Goal: Information Seeking & Learning: Learn about a topic

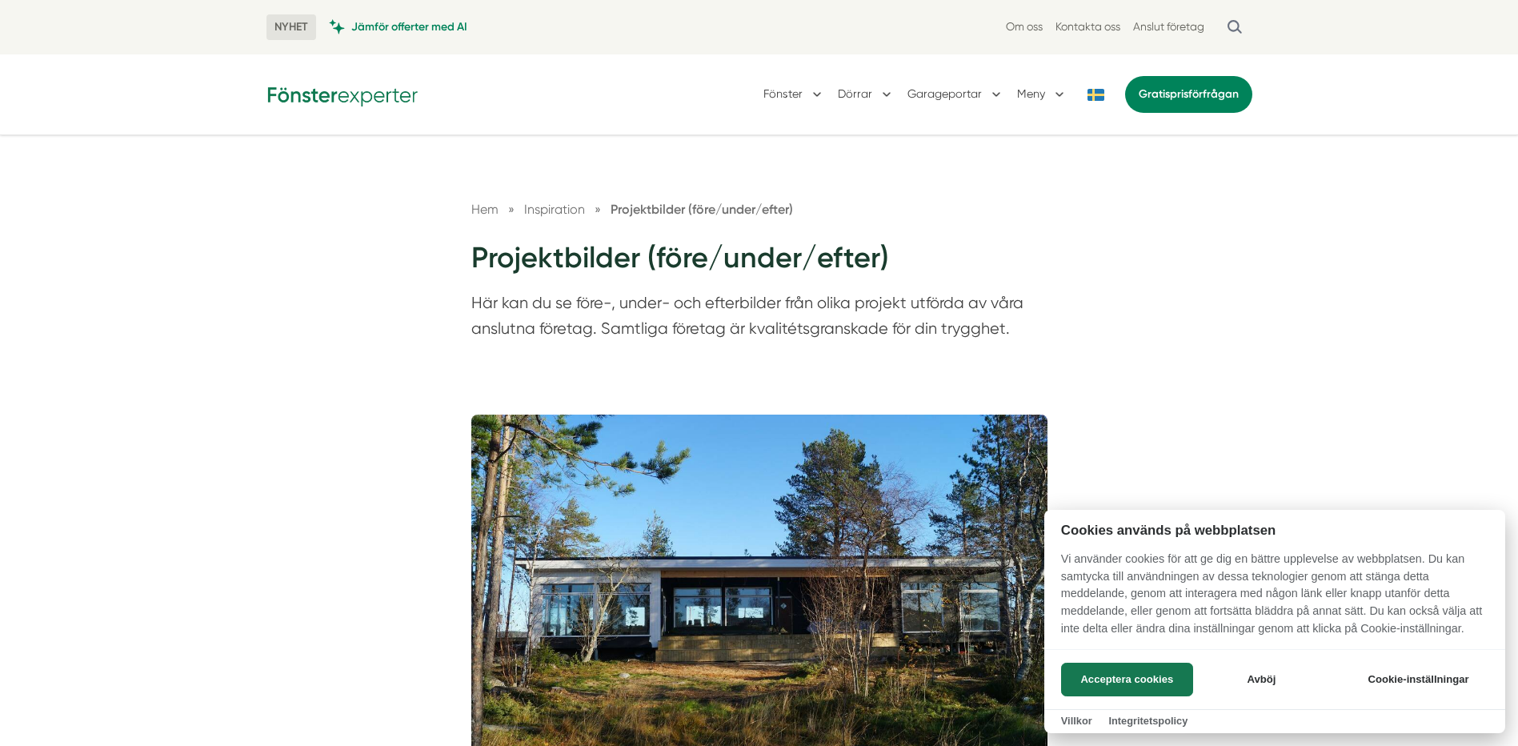
click at [876, 97] on div at bounding box center [759, 373] width 1518 height 746
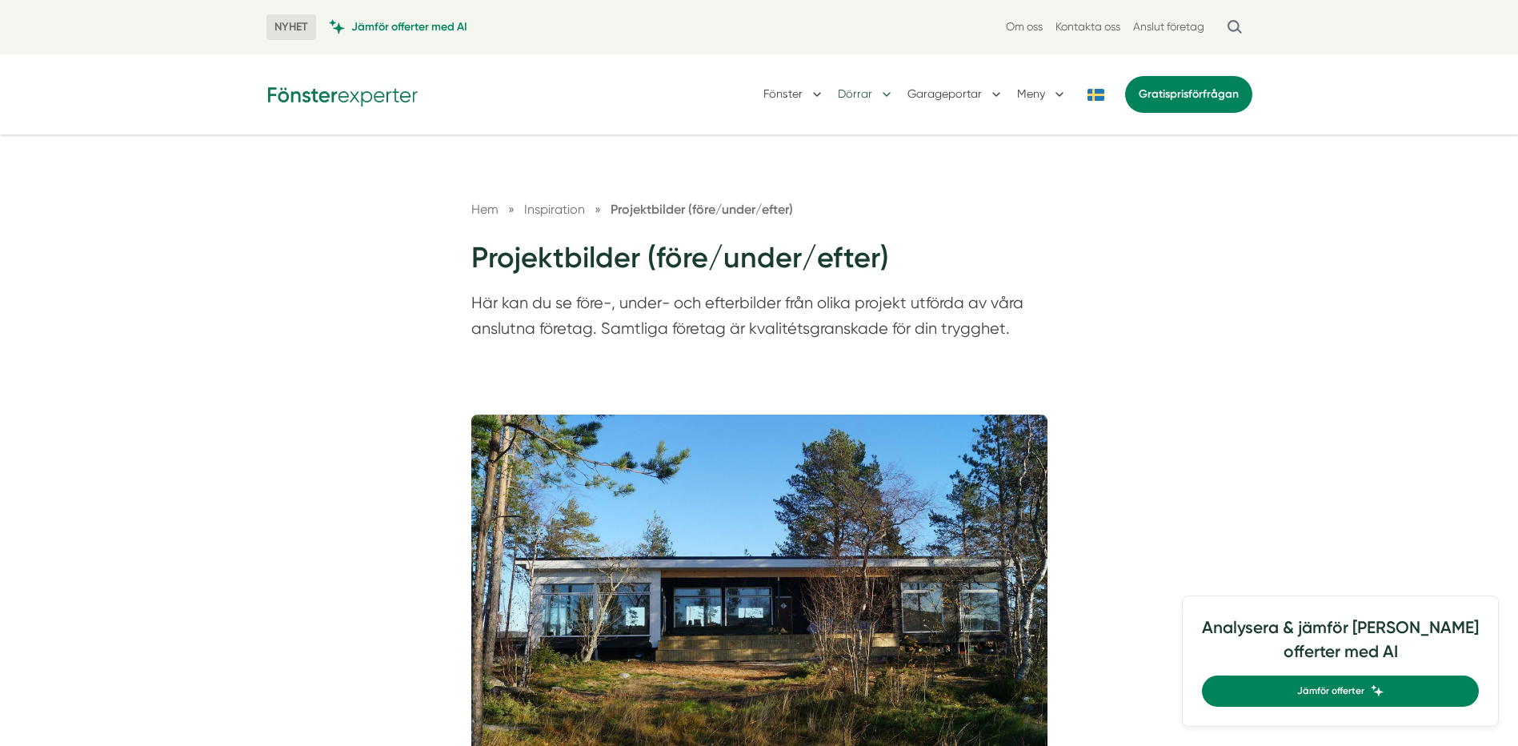
click at [858, 94] on button "Dörrar" at bounding box center [866, 95] width 57 height 42
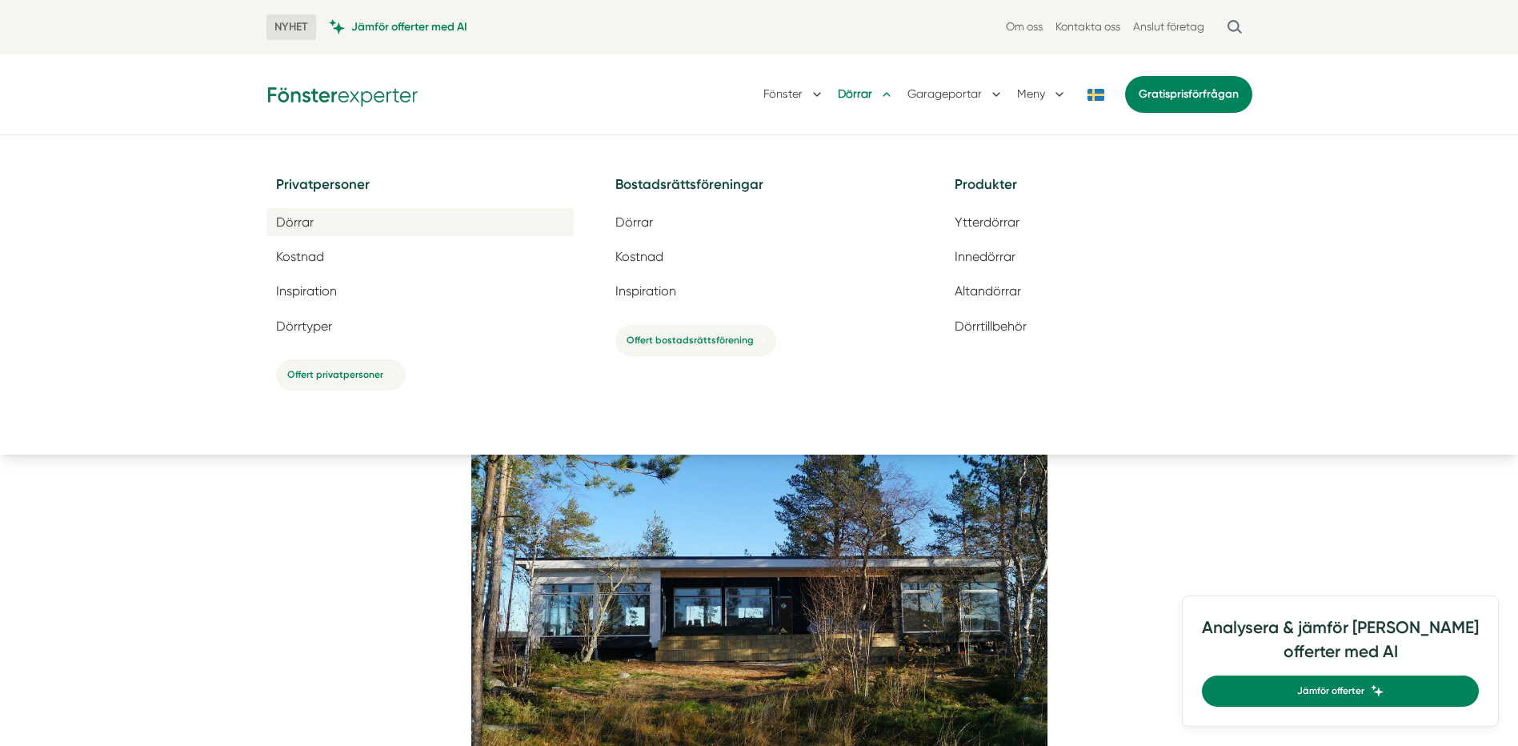
click at [293, 222] on span "Dörrar" at bounding box center [295, 221] width 38 height 15
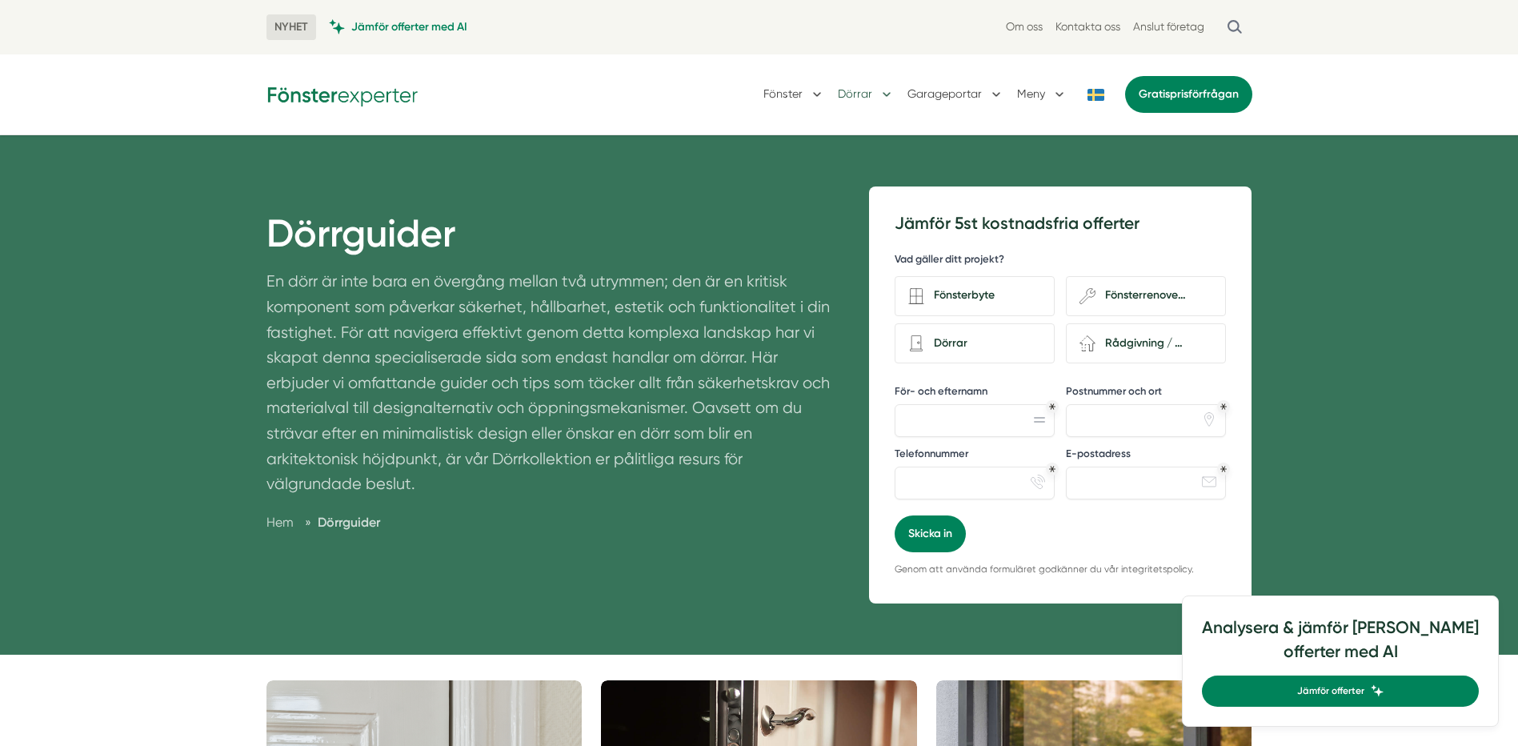
click at [874, 95] on button "Dörrar" at bounding box center [866, 95] width 57 height 42
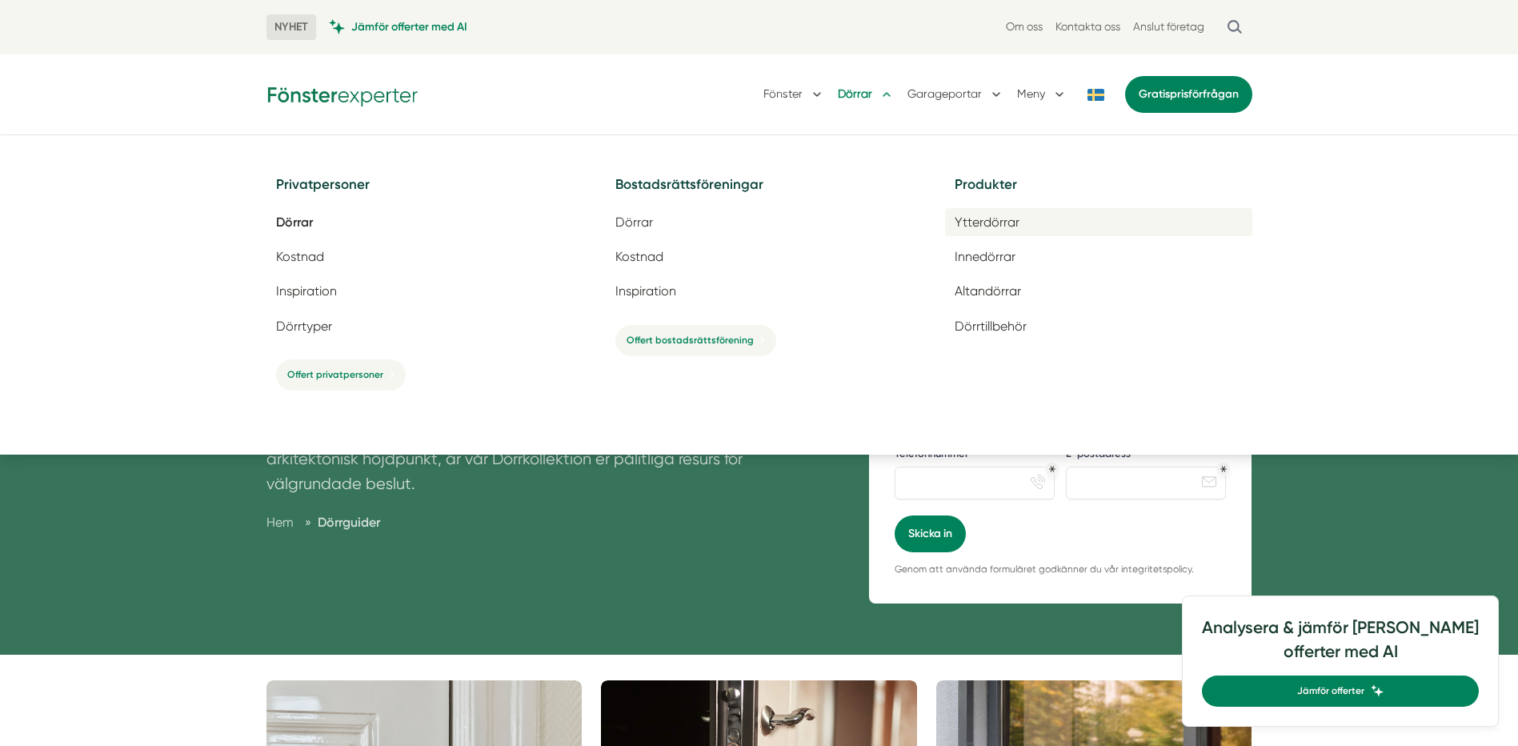
click at [981, 221] on span "Ytterdörrar" at bounding box center [986, 221] width 65 height 15
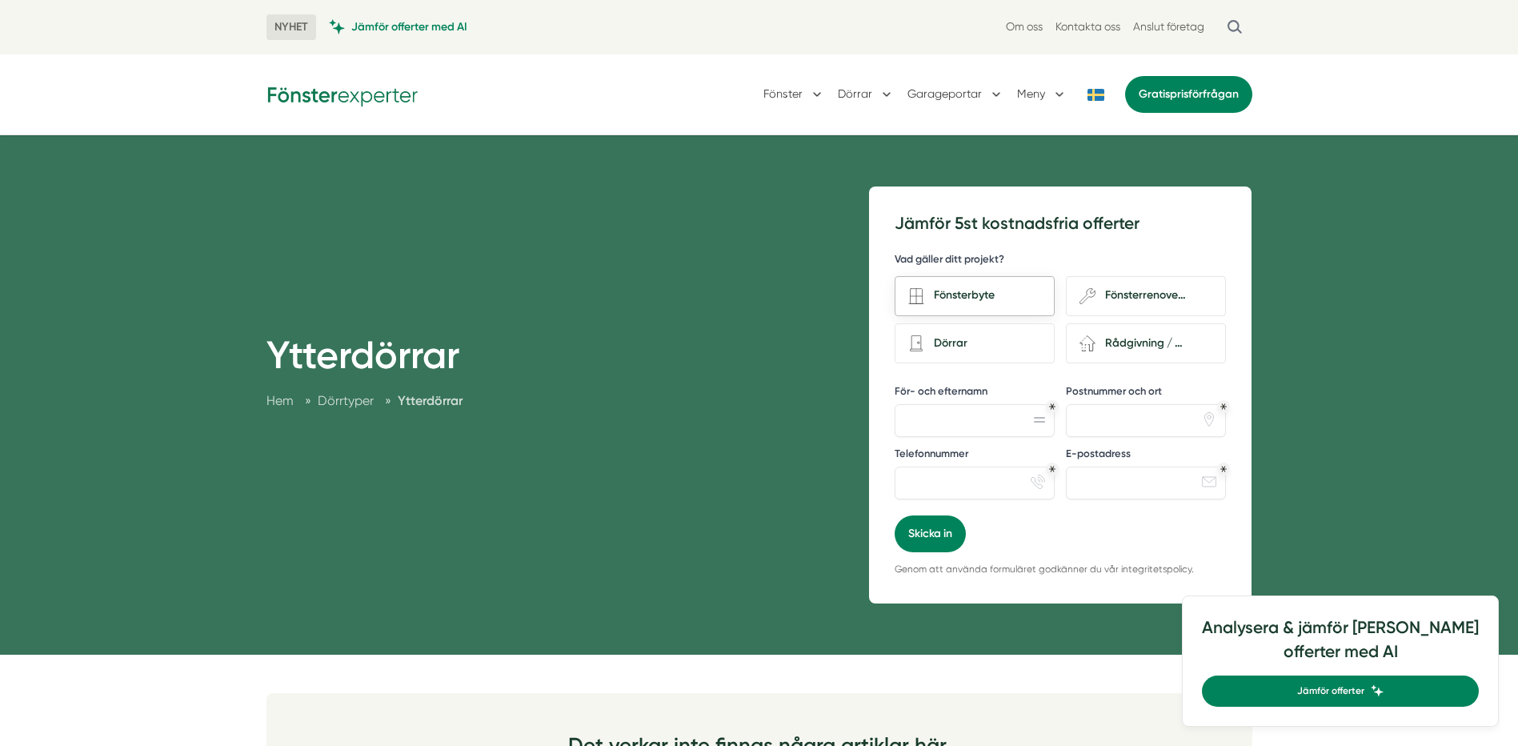
click at [991, 291] on div "Fönsterbyte" at bounding box center [982, 296] width 117 height 22
click at [0, 0] on input "Fönsterbyte" at bounding box center [0, 0] width 0 height 0
click at [960, 346] on div "Dörrar" at bounding box center [982, 344] width 117 height 22
click at [0, 0] on input "Dörrar" at bounding box center [0, 0] width 0 height 0
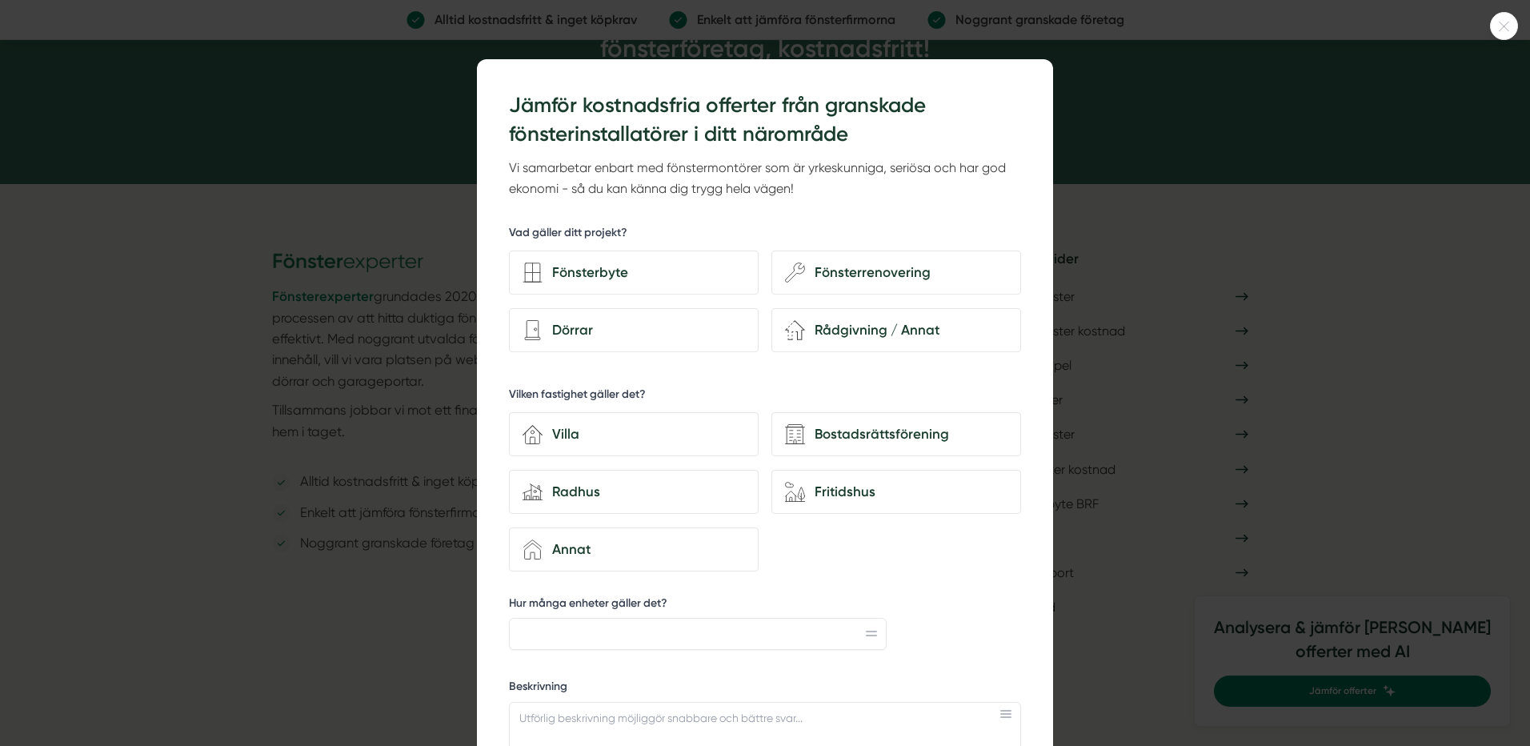
scroll to position [977, 0]
